Goal: Information Seeking & Learning: Learn about a topic

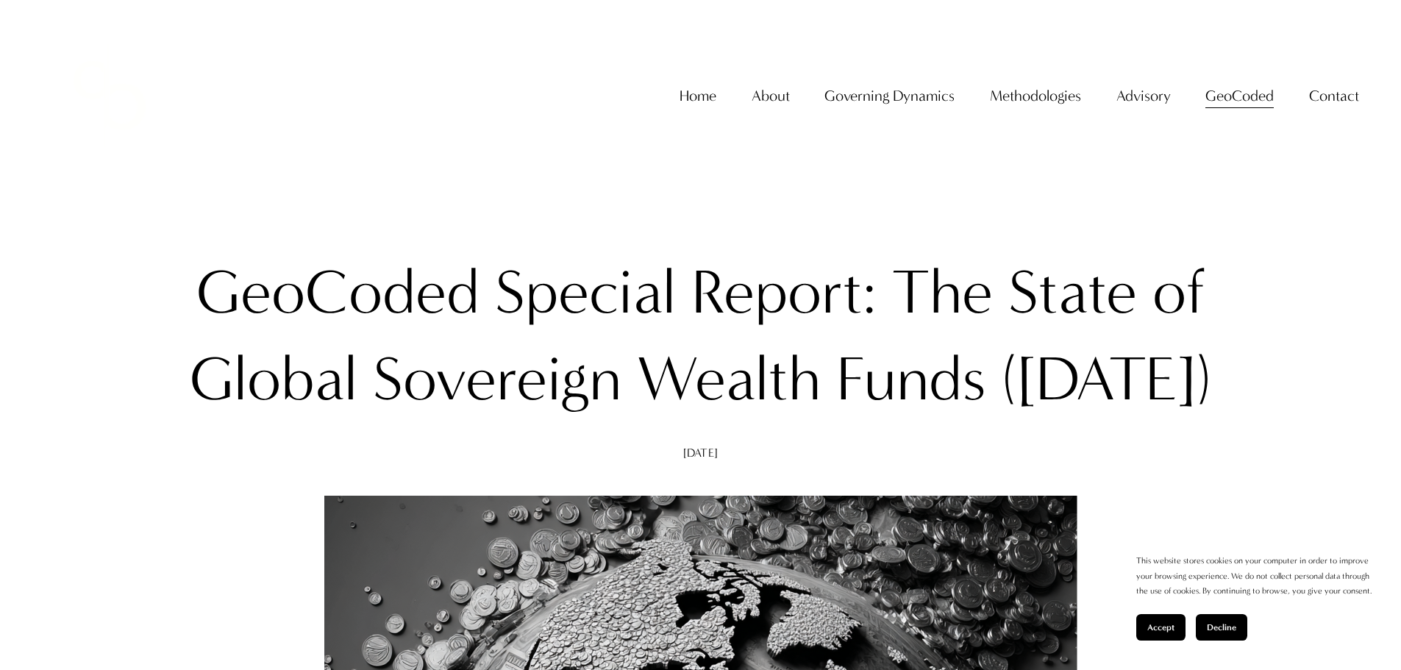
click at [0, 0] on span "About The Firm" at bounding box center [0, 0] width 0 height 0
click at [910, 285] on h1 "GeoCoded Special Report: The State of Global Sovereign Wealth Funds ([DATE])" at bounding box center [700, 336] width 1041 height 174
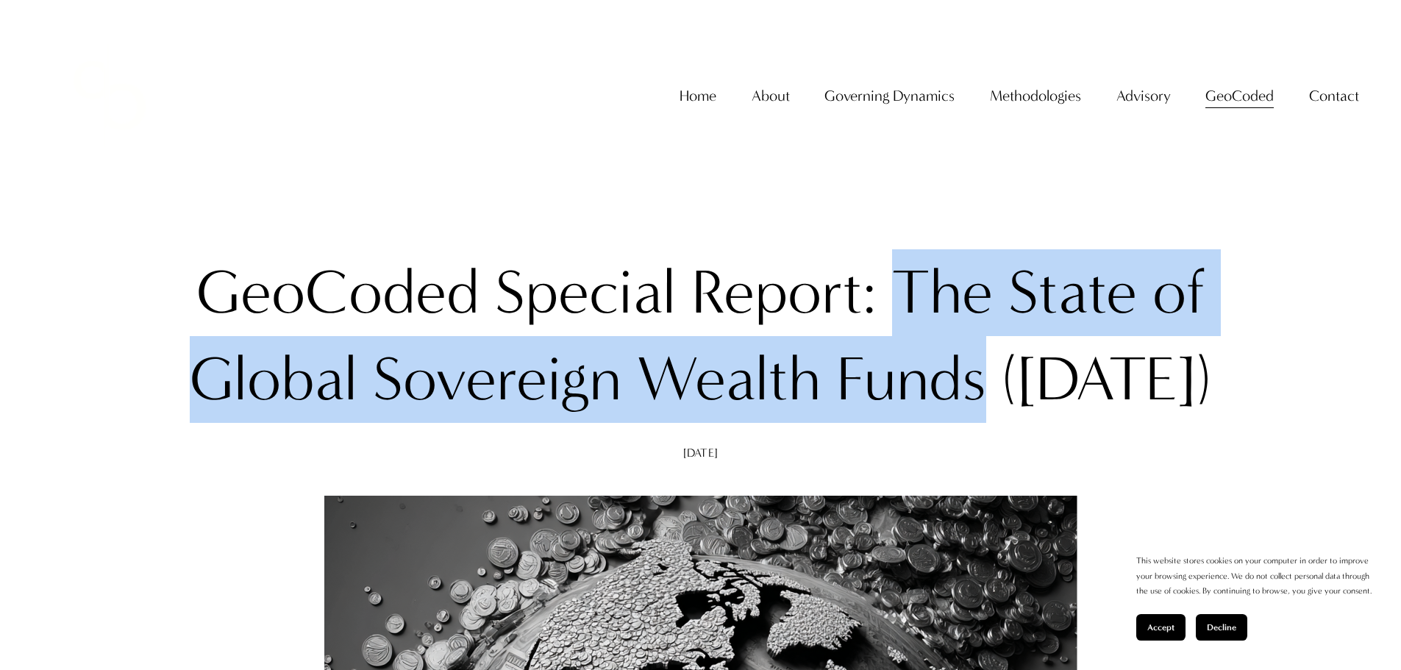
drag, startPoint x: 910, startPoint y: 285, endPoint x: 942, endPoint y: 350, distance: 73.0
click at [942, 350] on h1 "GeoCoded Special Report: The State of Global Sovereign Wealth Funds ([DATE])" at bounding box center [700, 336] width 1041 height 174
copy h1 "The State of Global Sovereign Wealth Funds"
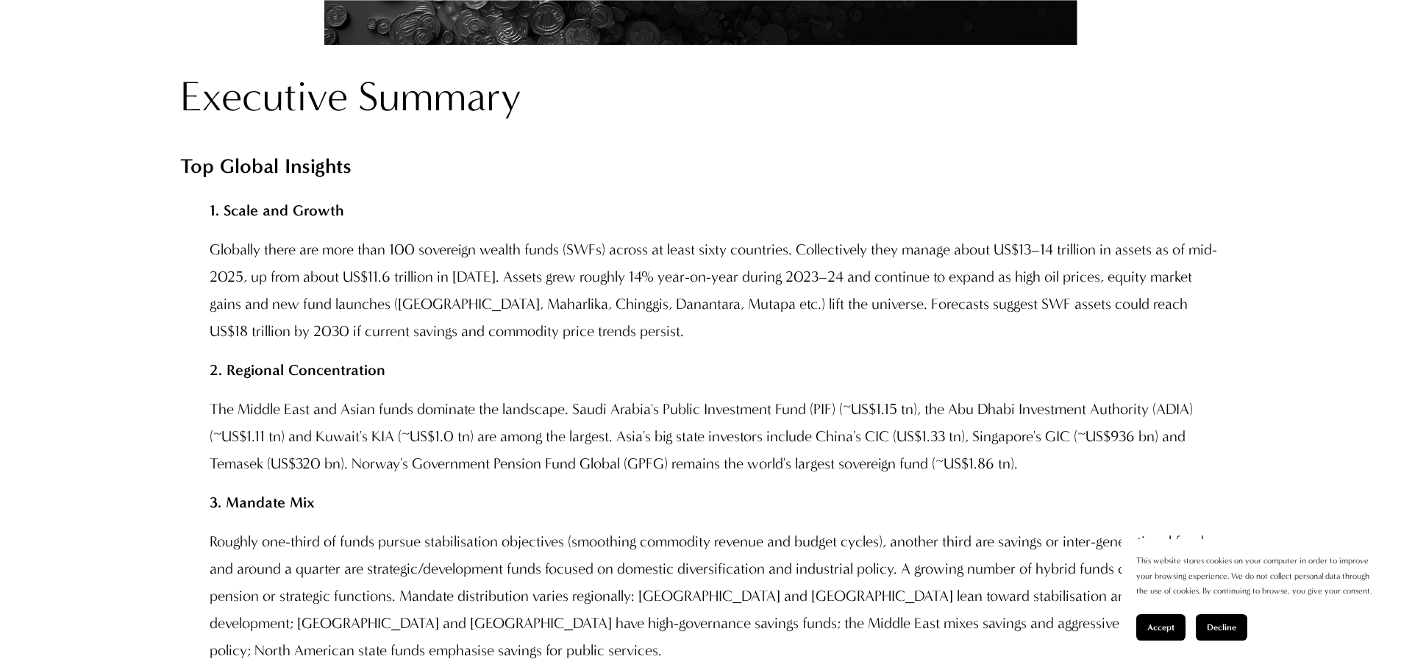
scroll to position [1250, 0]
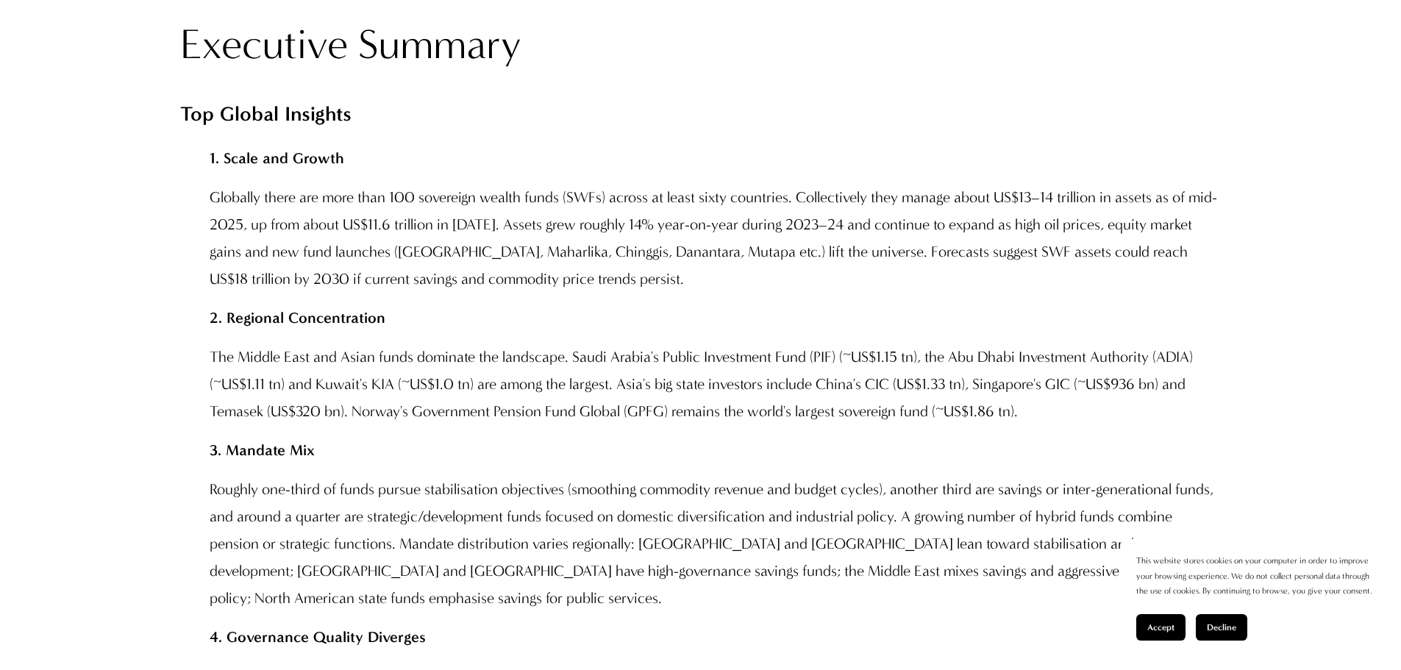
click at [695, 332] on p "2. Regional Concentration" at bounding box center [715, 318] width 1011 height 27
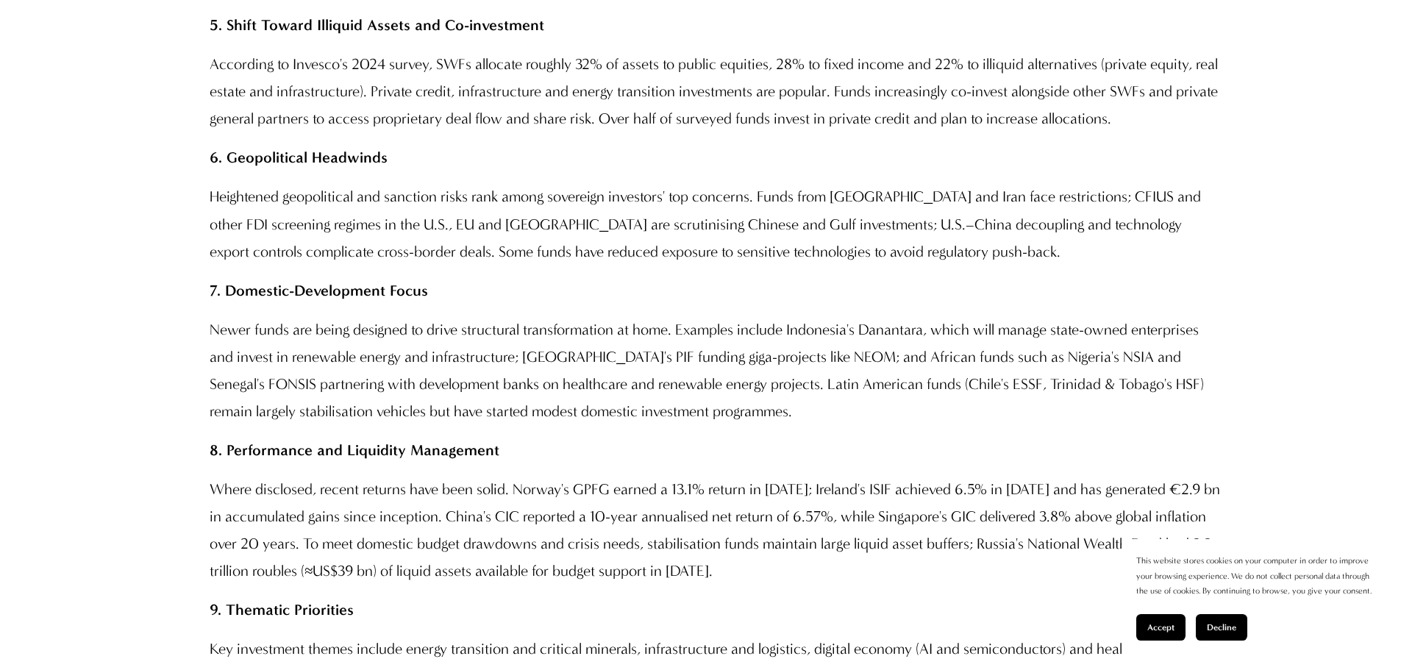
scroll to position [2060, 0]
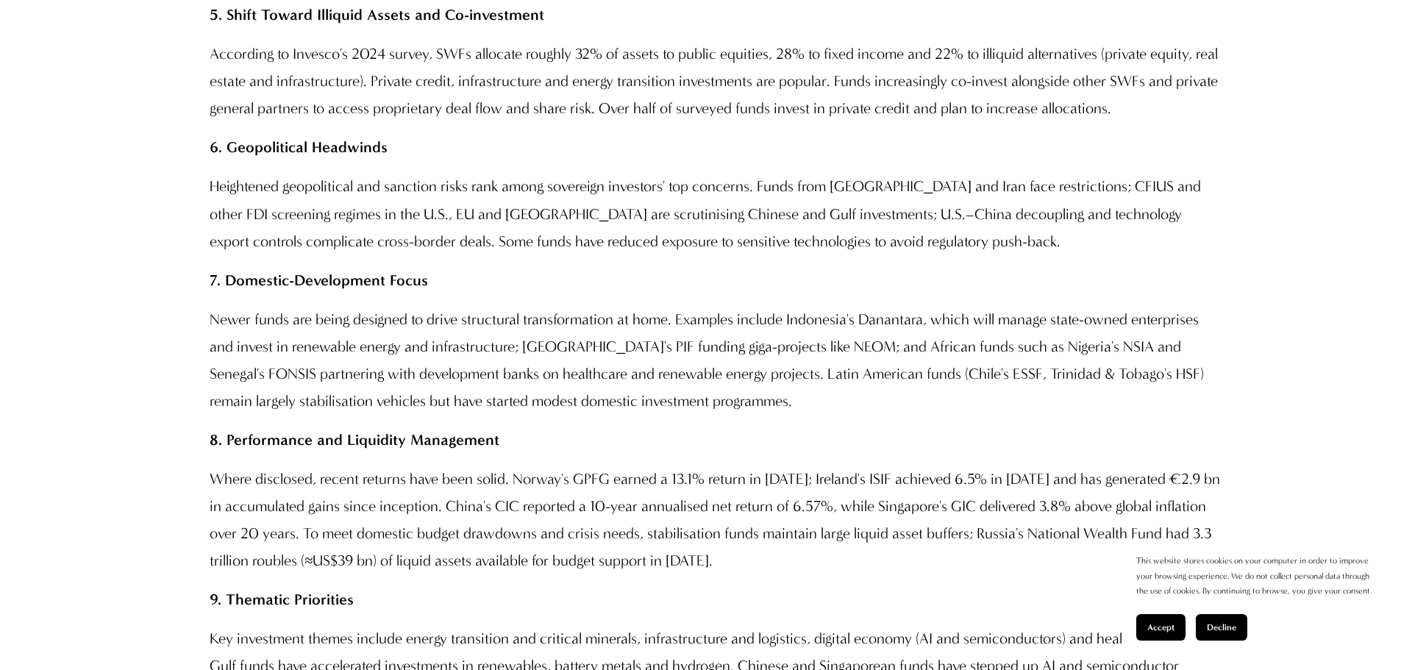
click at [234, 236] on p "Heightened geopolitical and sanction risks rank among sovereign investors' top …" at bounding box center [715, 214] width 1011 height 82
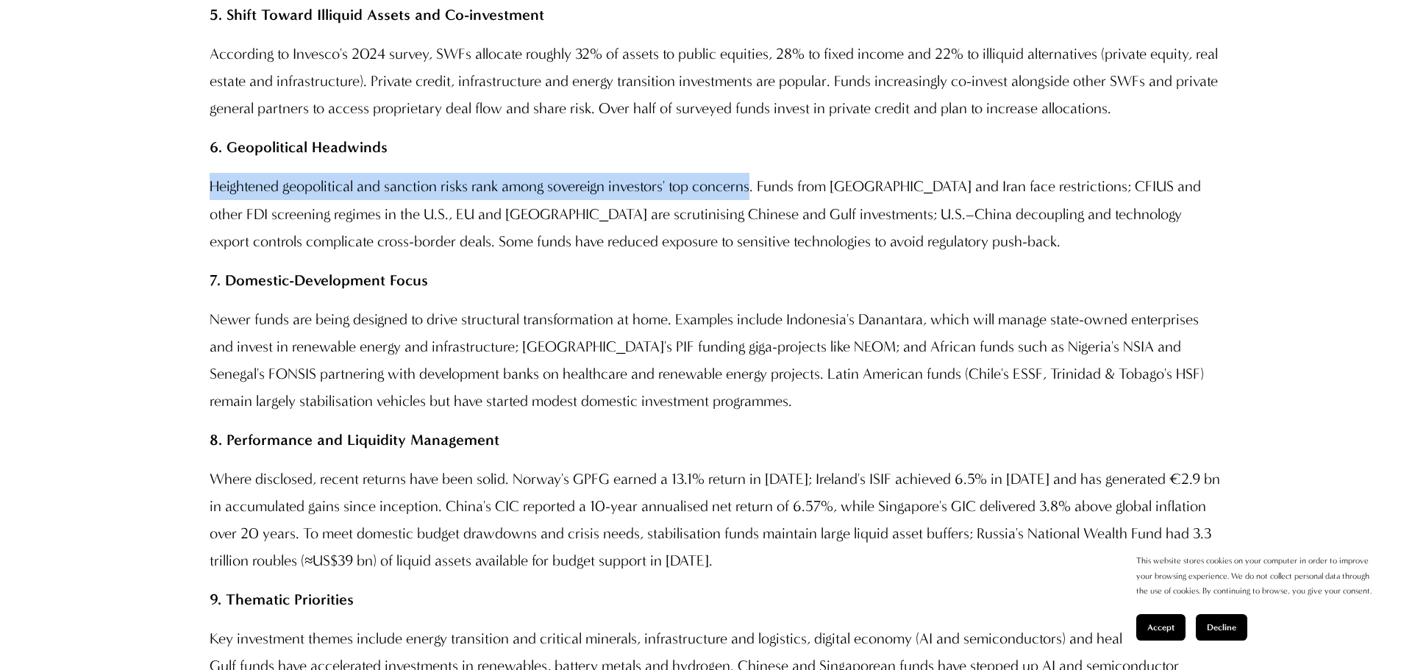
drag, startPoint x: 234, startPoint y: 236, endPoint x: 709, endPoint y: 260, distance: 475.8
click at [709, 255] on p "Heightened geopolitical and sanction risks rank among sovereign investors' top …" at bounding box center [715, 214] width 1011 height 82
copy p "Heightened geopolitical and sanction risks rank among sovereign investors' top …"
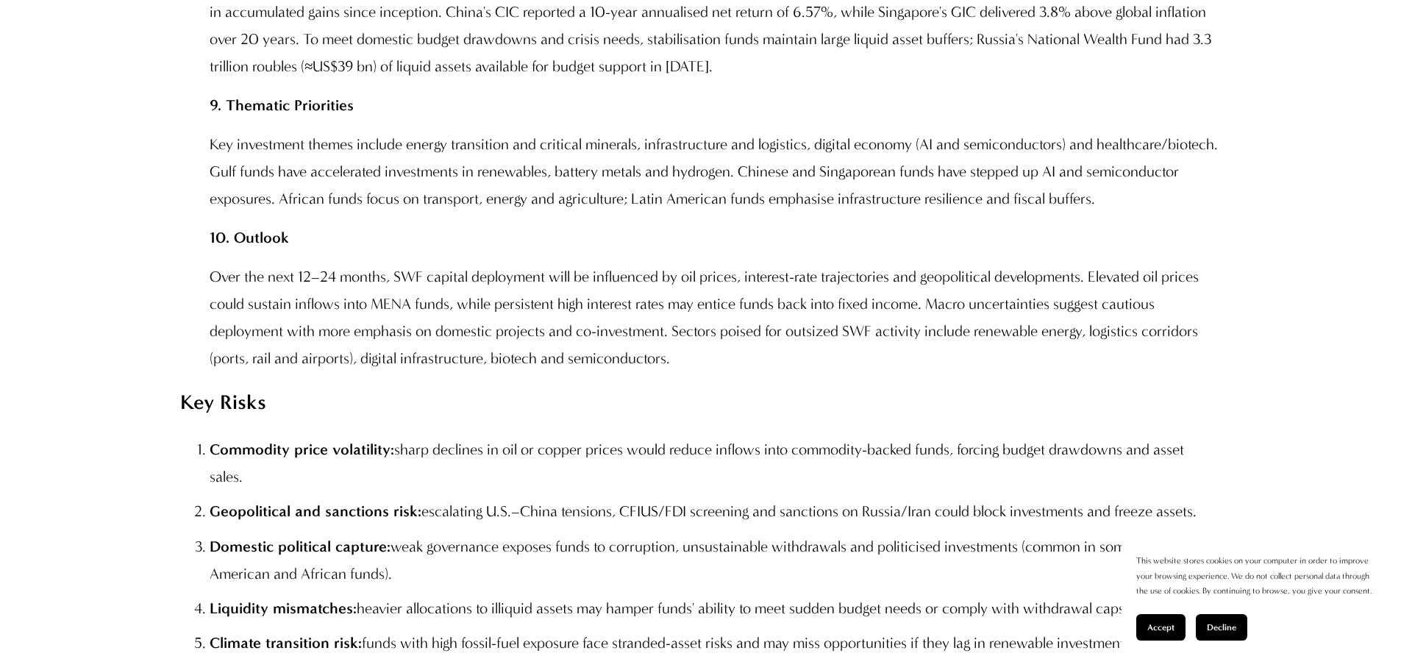
scroll to position [2574, 0]
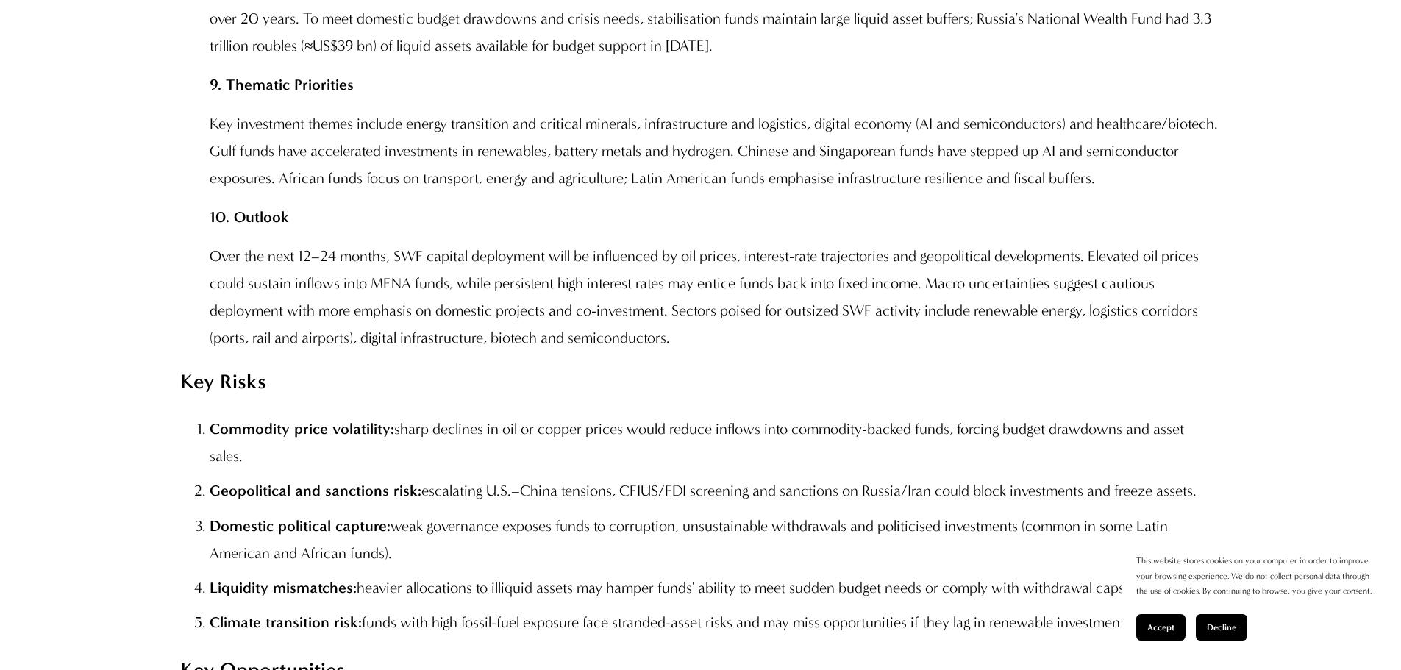
click at [205, 313] on div "Executive Summary Top Global Insights 1. Scale and Growth Globally there are mo…" at bounding box center [700, 128] width 1041 height 2869
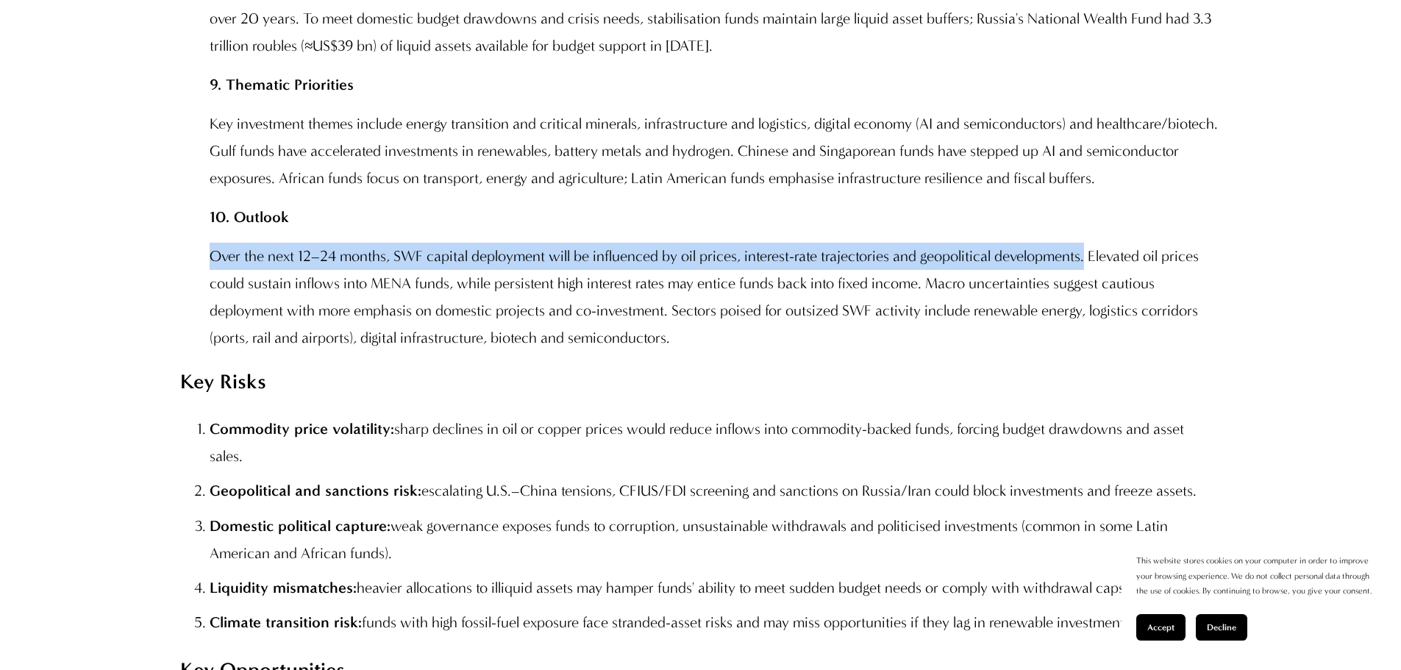
drag, startPoint x: 205, startPoint y: 313, endPoint x: 1097, endPoint y: 324, distance: 891.6
click at [1097, 324] on div "Executive Summary Top Global Insights 1. Scale and Growth Globally there are mo…" at bounding box center [700, 128] width 1041 height 2869
copy p "Over the next 12–24 months, SWF capital deployment will be influenced by oil pr…"
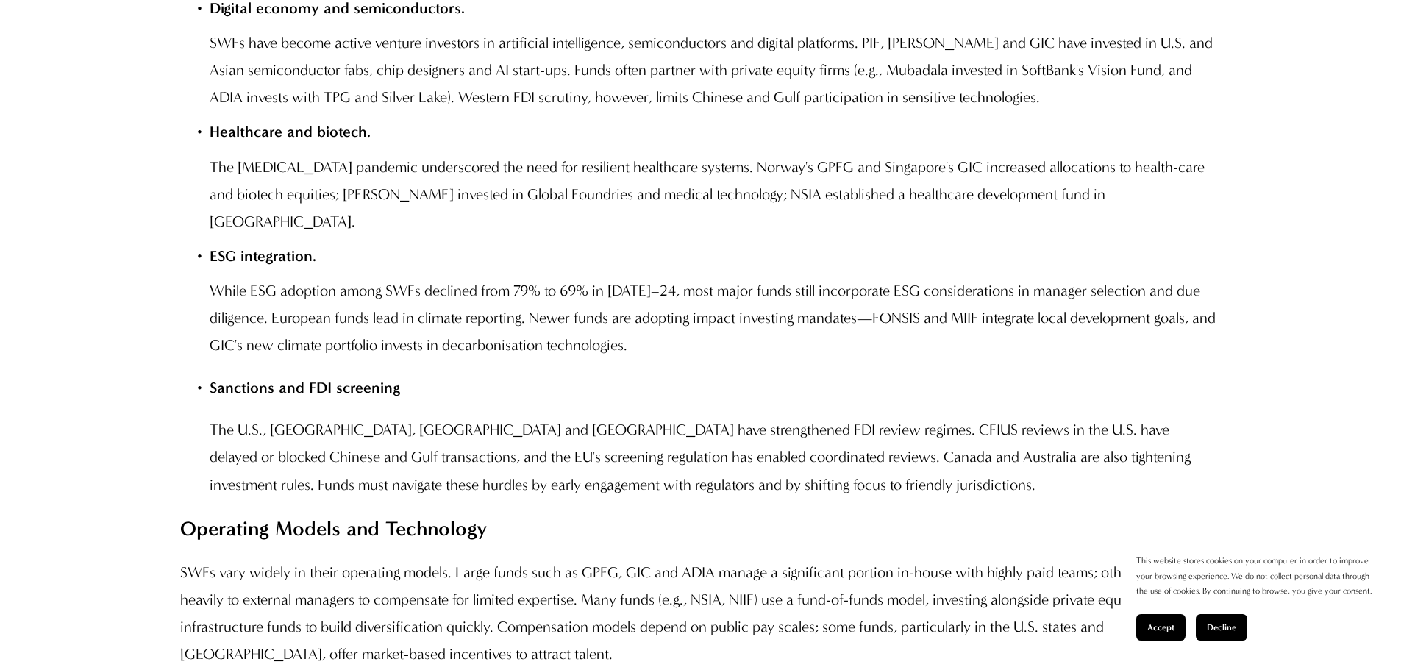
scroll to position [6252, 0]
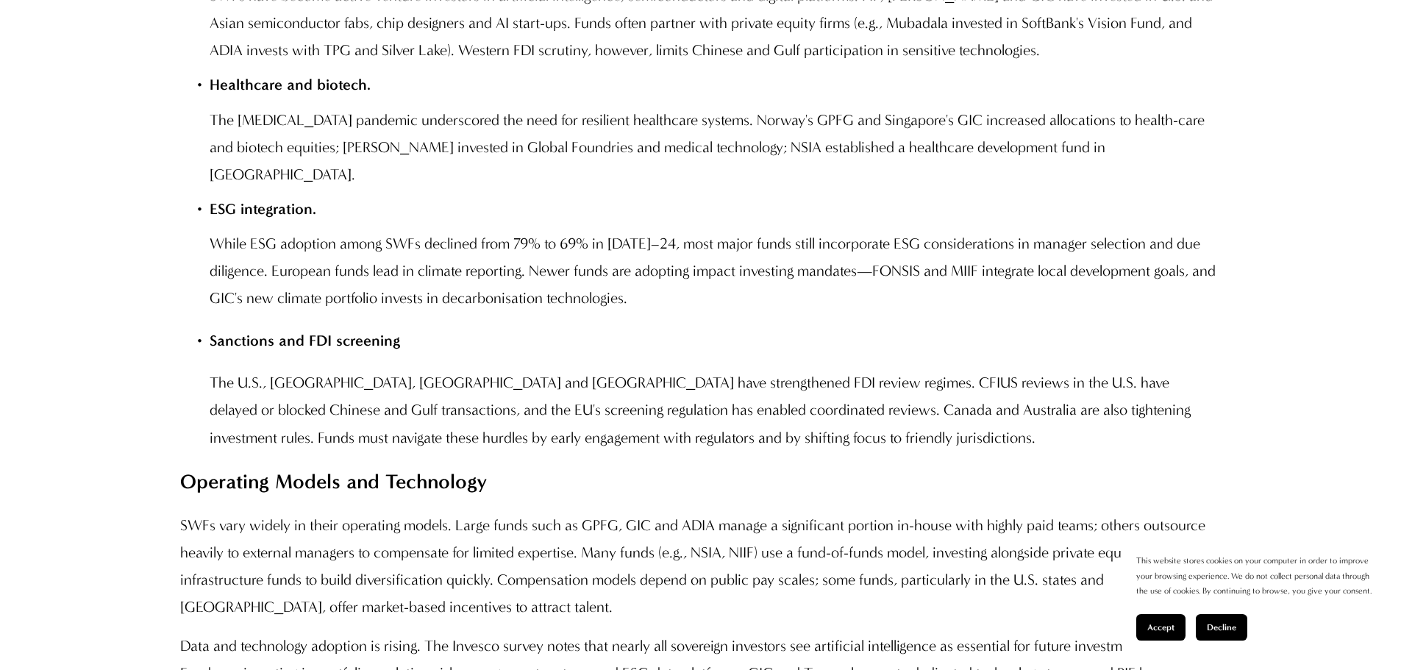
drag, startPoint x: 127, startPoint y: 468, endPoint x: 504, endPoint y: 317, distance: 406.4
click at [504, 312] on p "While ESG adoption among SWFs declined from 79% to 69% in [DATE]–24, most major…" at bounding box center [715, 271] width 1011 height 82
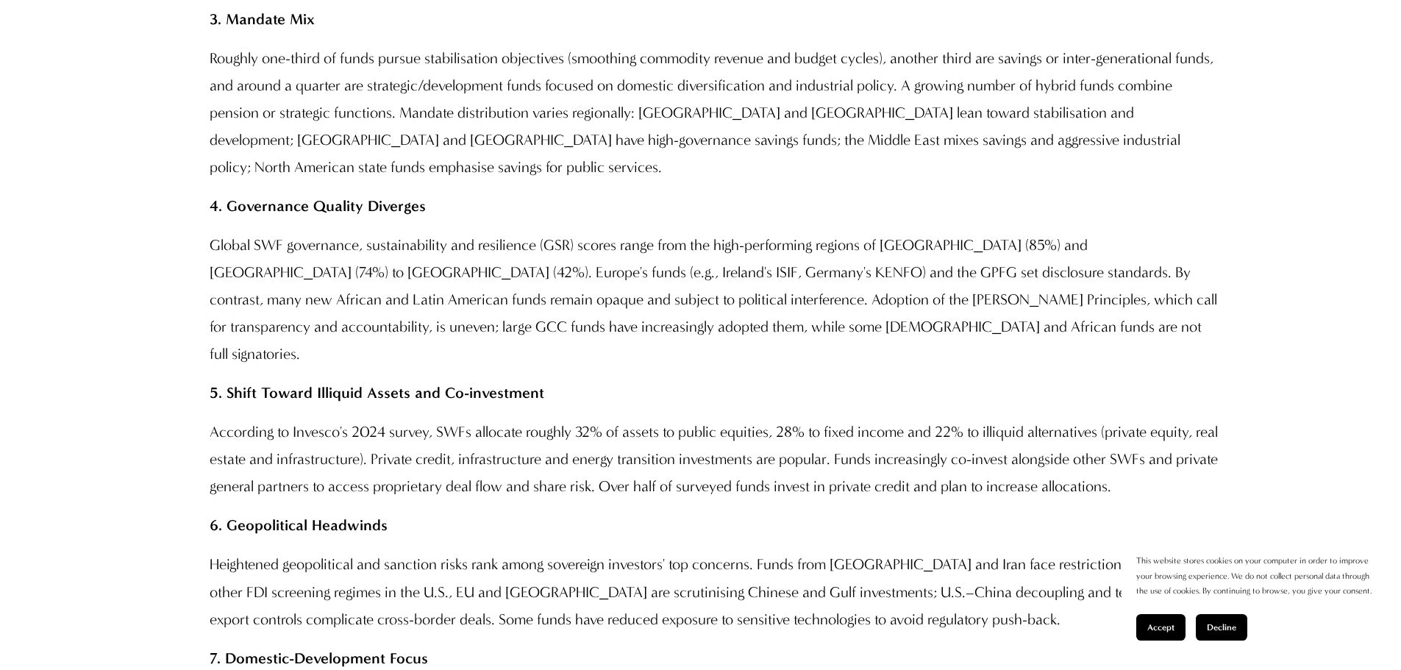
scroll to position [2228, 0]
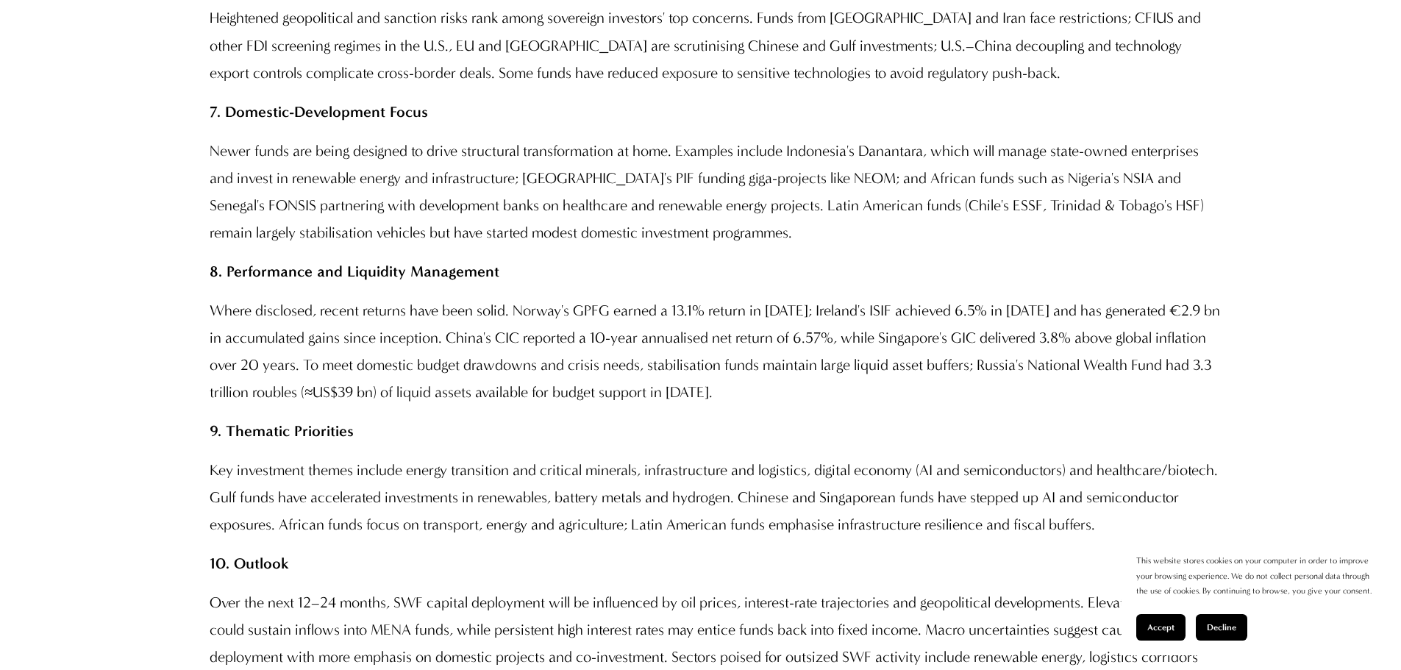
click at [538, 372] on p "Where disclosed, recent returns have been solid. Norway's GPFG earned a 13.1% r…" at bounding box center [715, 351] width 1011 height 109
click at [537, 374] on p "Where disclosed, recent returns have been solid. Norway's GPFG earned a 13.1% r…" at bounding box center [715, 351] width 1011 height 109
click at [536, 378] on p "Where disclosed, recent returns have been solid. Norway's GPFG earned a 13.1% r…" at bounding box center [715, 351] width 1011 height 109
drag, startPoint x: 536, startPoint y: 378, endPoint x: 790, endPoint y: 369, distance: 253.9
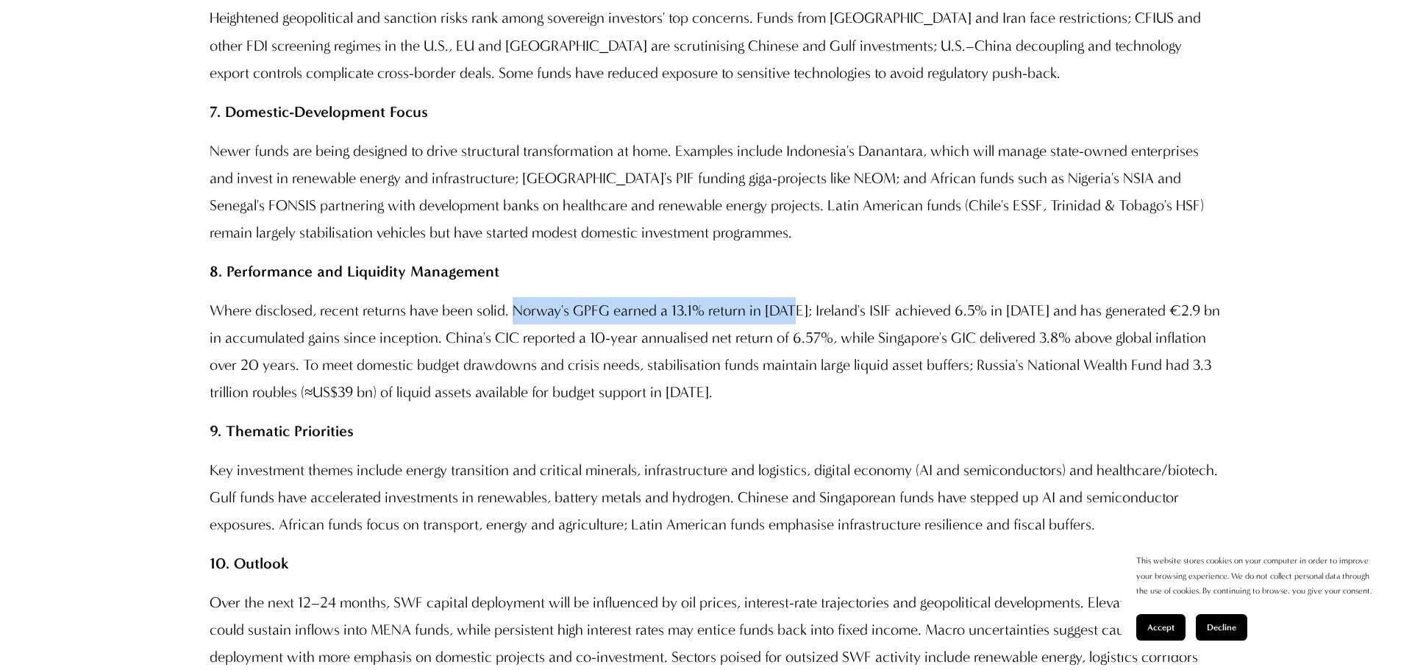
click at [790, 369] on p "Where disclosed, recent returns have been solid. Norway's GPFG earned a 13.1% r…" at bounding box center [715, 351] width 1011 height 109
copy p "Norway's GPFG earned a 13.1% return in [DATE]"
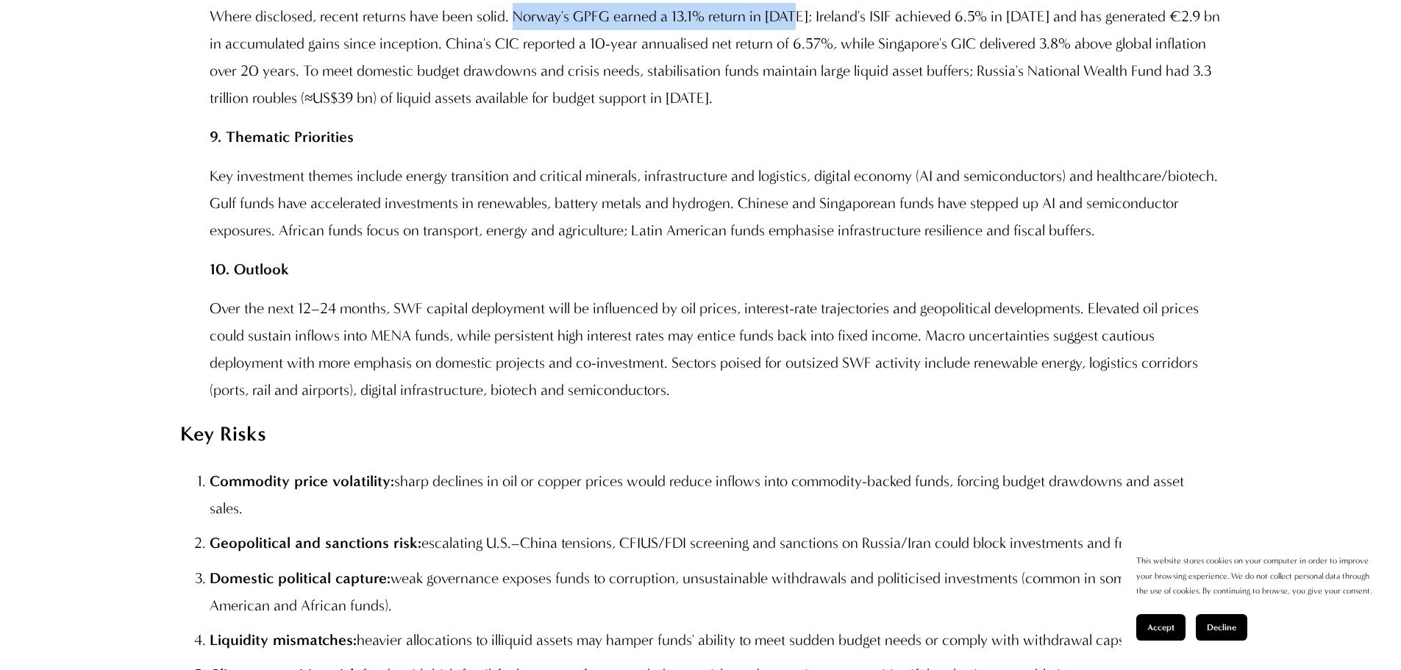
scroll to position [2816, 0]
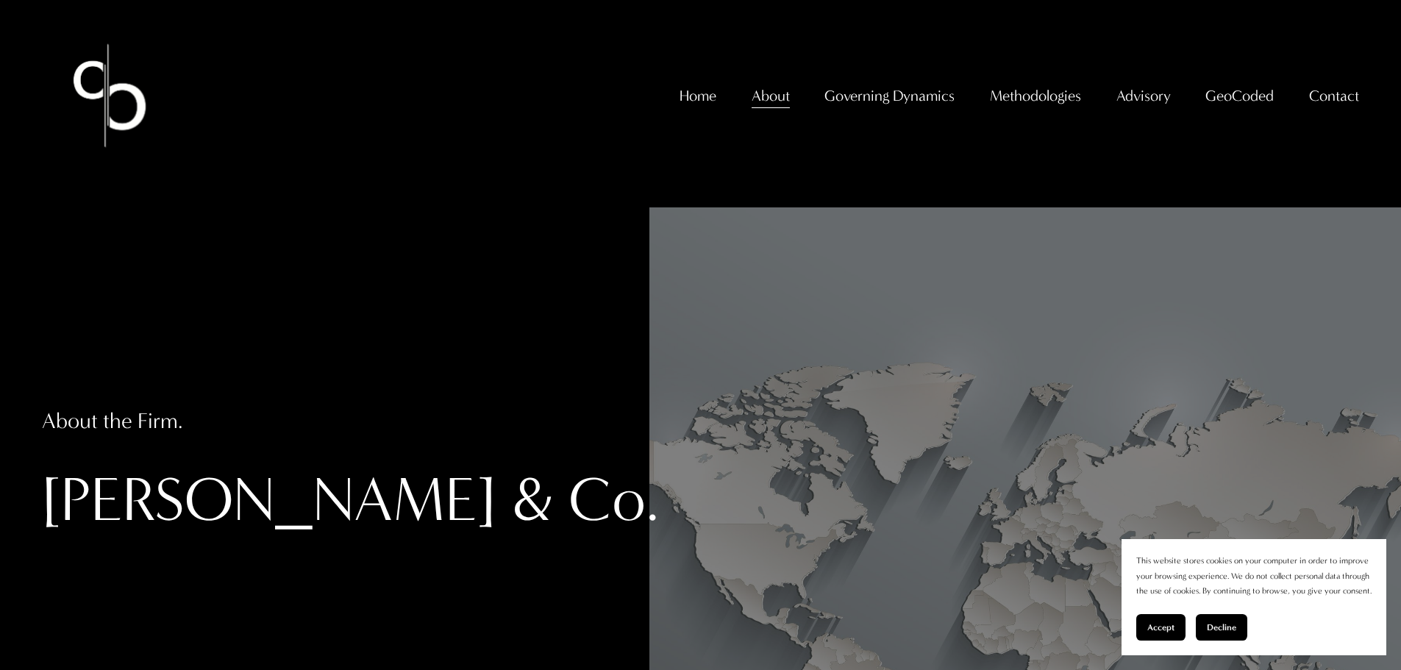
click at [248, 504] on h1 "Christopher Sanchez & Co." at bounding box center [479, 500] width 875 height 76
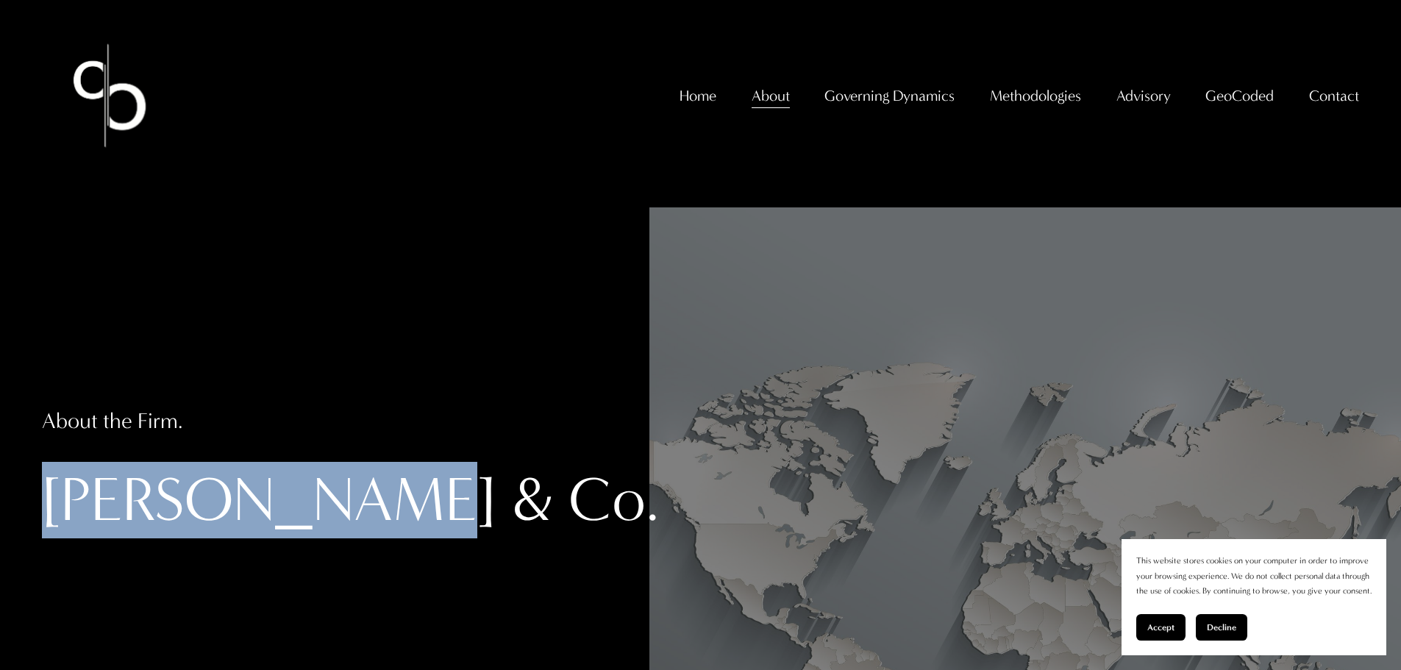
click at [248, 504] on h1 "Christopher Sanchez & Co." at bounding box center [479, 500] width 875 height 76
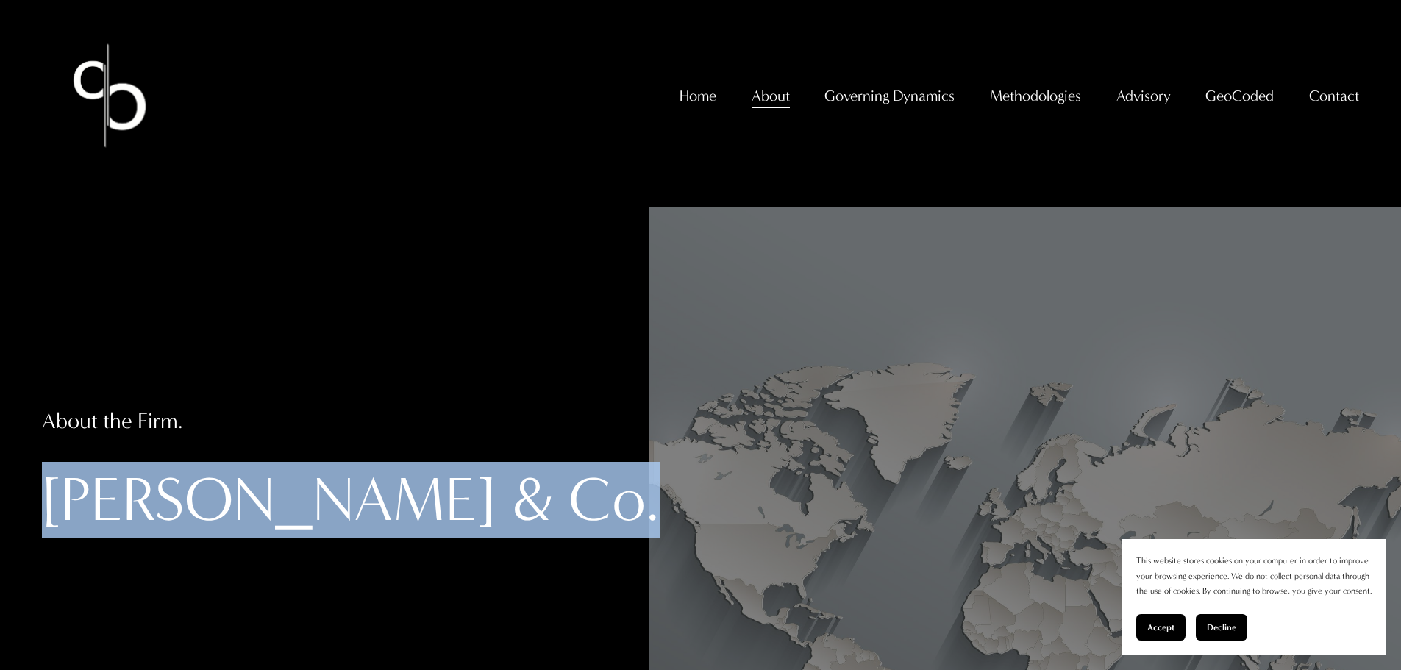
click at [248, 504] on h1 "Christopher Sanchez & Co." at bounding box center [479, 500] width 875 height 76
copy article "Christopher Sanchez & Co."
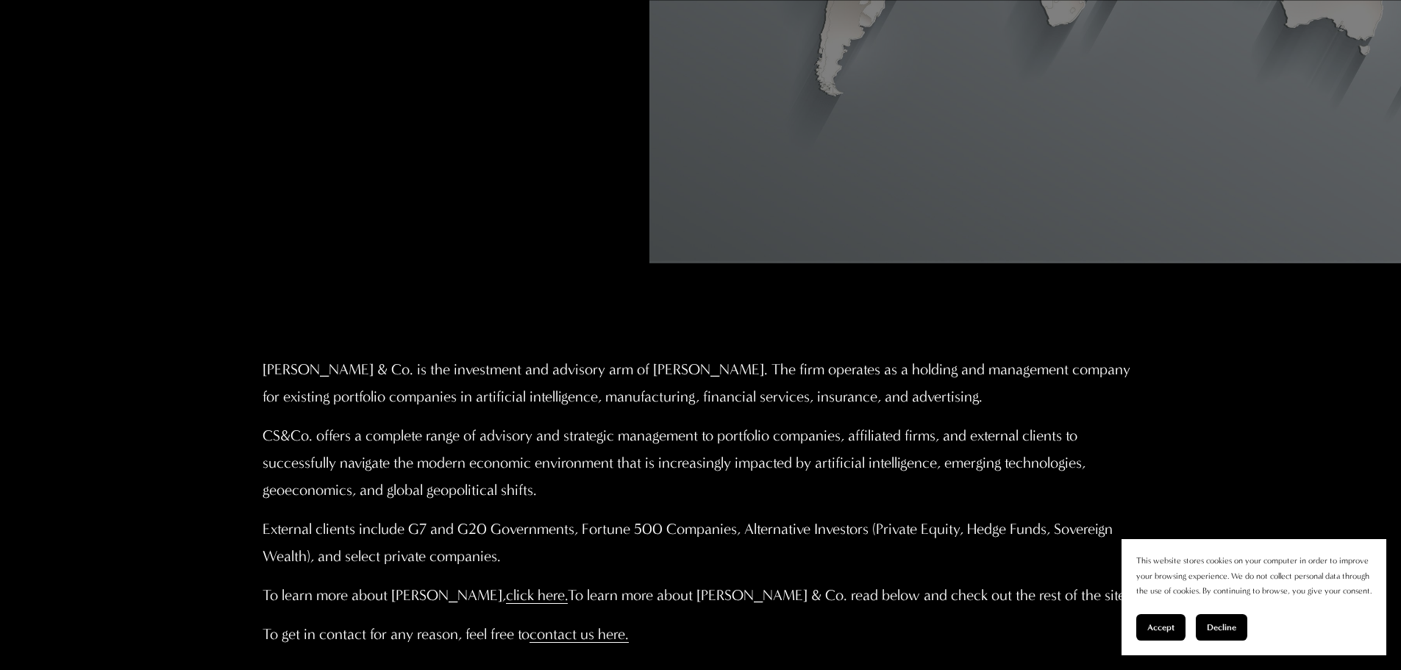
scroll to position [736, 0]
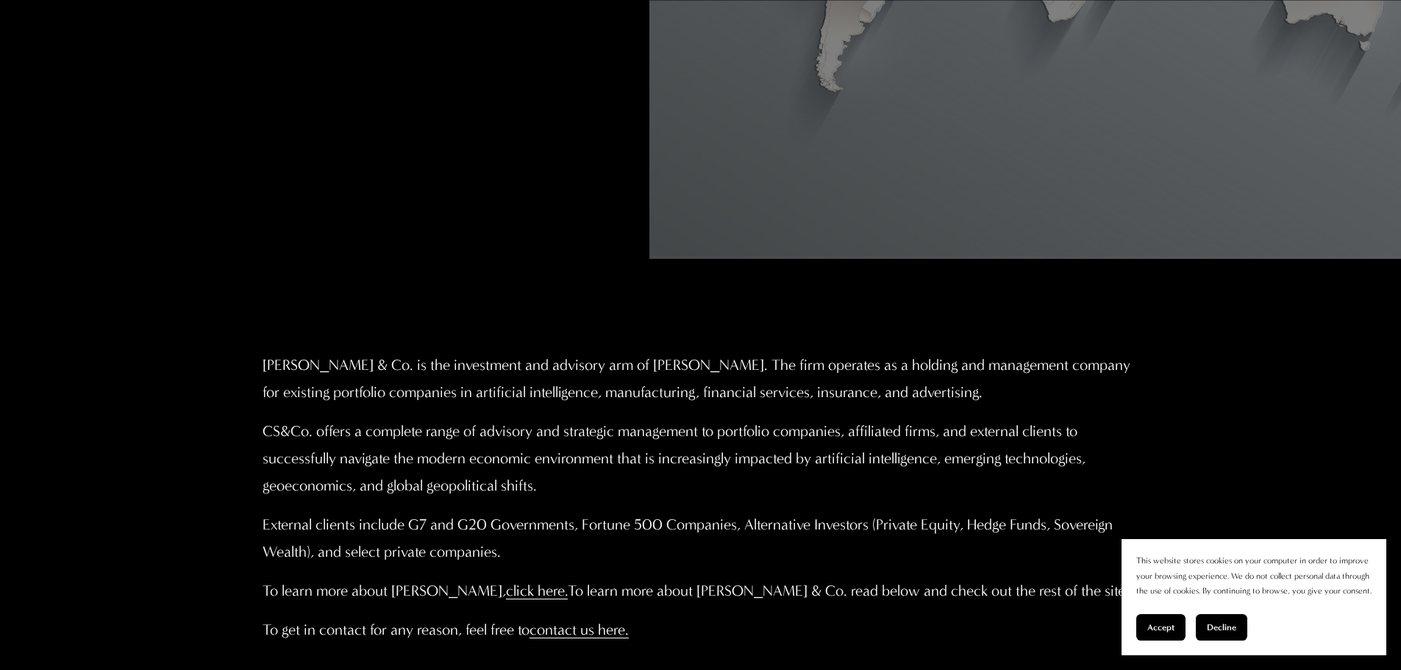
click at [285, 371] on p "Christopher Sanchez & Co. is the investment and advisory arm of Professor Chris…" at bounding box center [700, 379] width 875 height 54
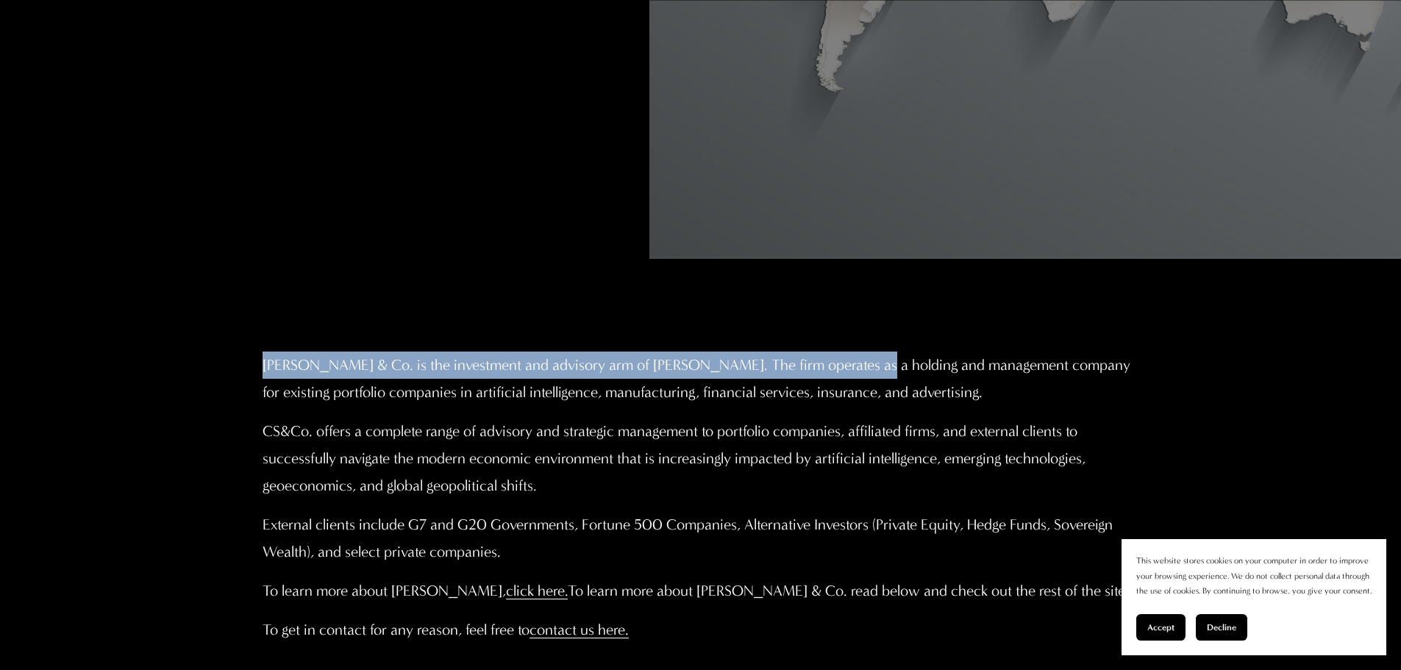
drag, startPoint x: 285, startPoint y: 371, endPoint x: 816, endPoint y: 373, distance: 531.1
click at [816, 373] on p "Christopher Sanchez & Co. is the investment and advisory arm of Professor Chris…" at bounding box center [700, 379] width 875 height 54
copy p "Christopher Sanchez & Co. is the investment and advisory arm of Professor Chris…"
